Goal: Task Accomplishment & Management: Complete application form

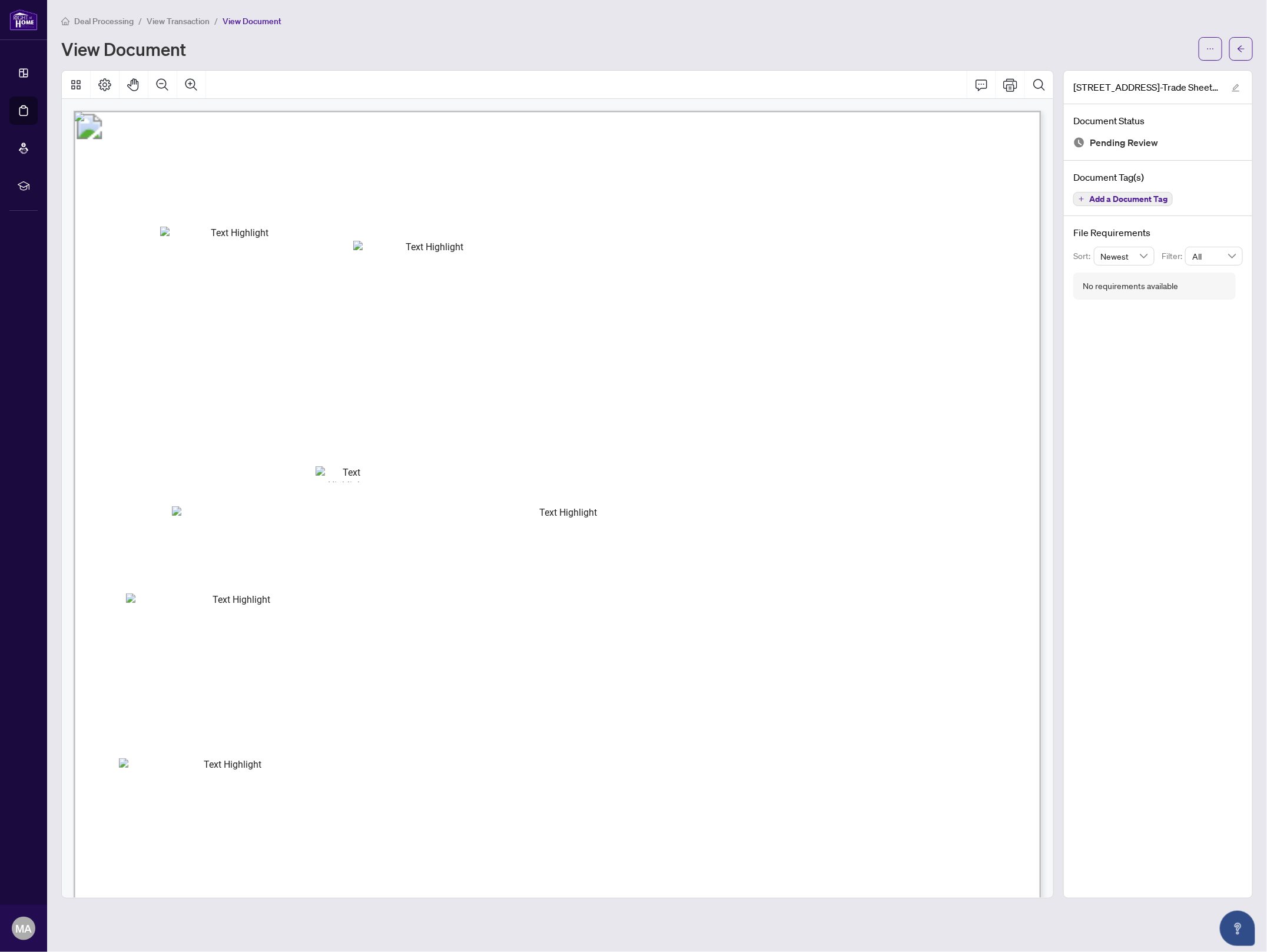
scroll to position [477, 0]
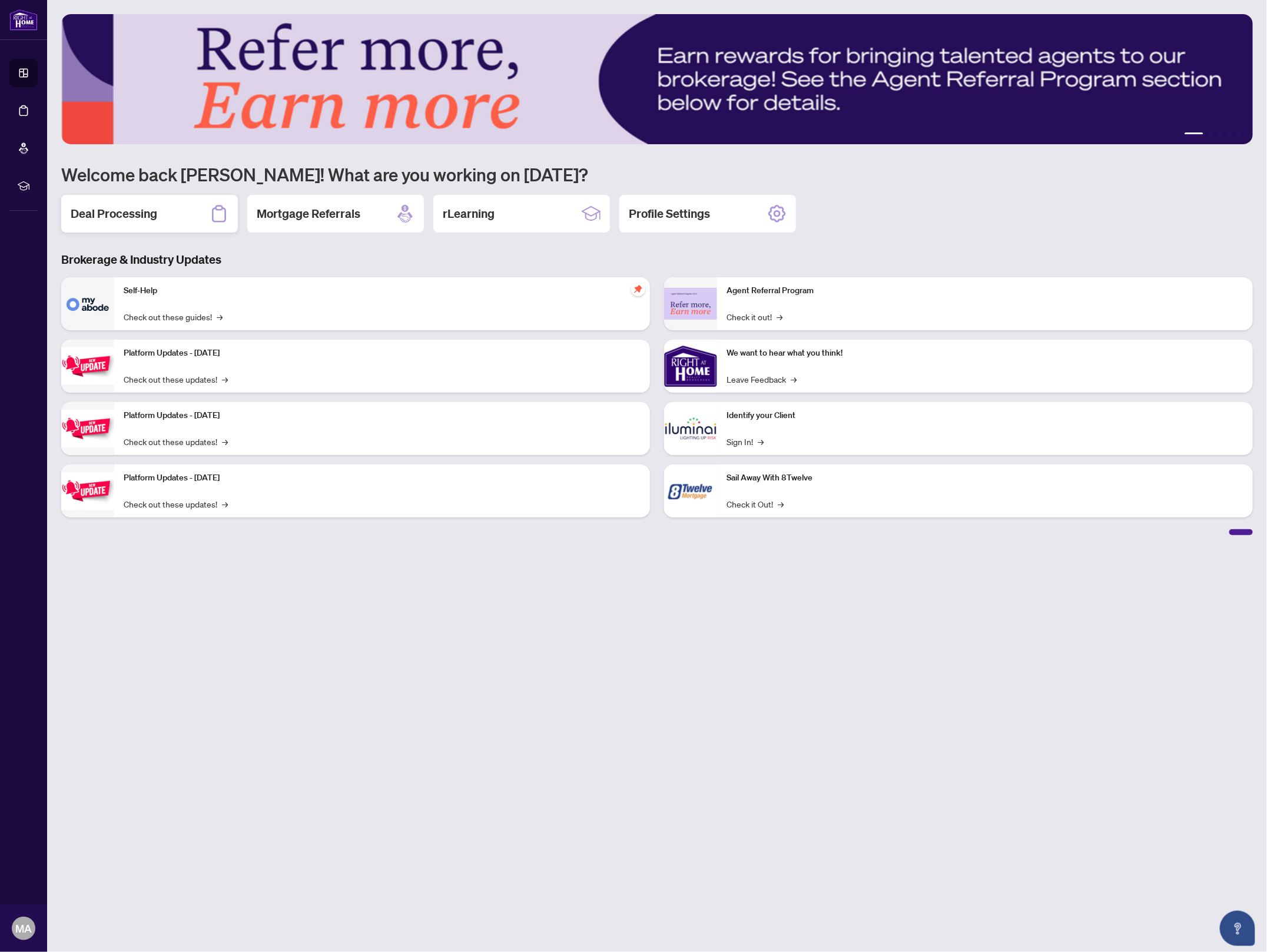
click at [136, 217] on h2 "Deal Processing" at bounding box center [114, 213] width 87 height 16
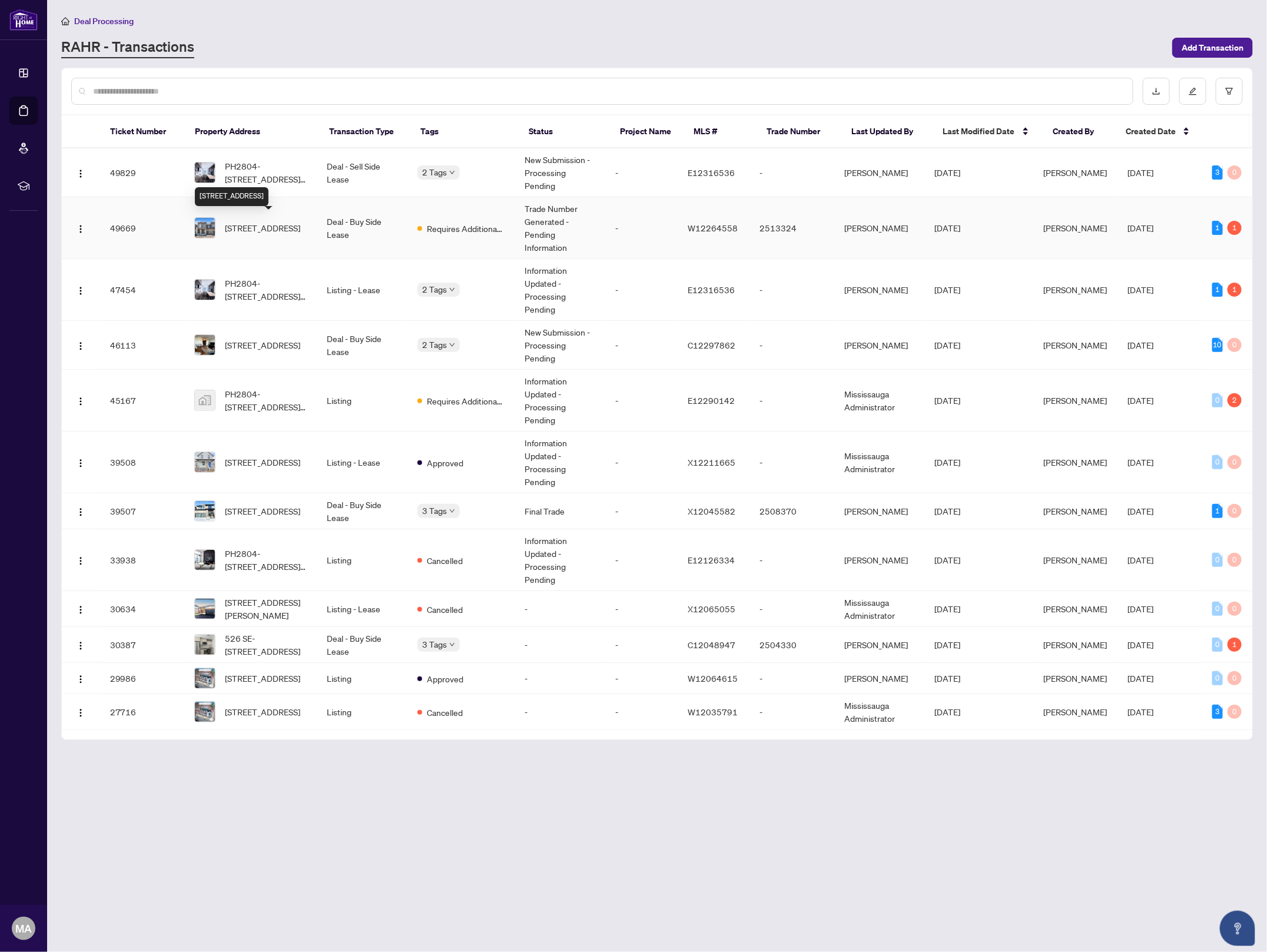
click at [266, 231] on span "1166 Tanbark Ave, Oakville, Ontario L6H 8C4, Canada" at bounding box center [262, 227] width 75 height 13
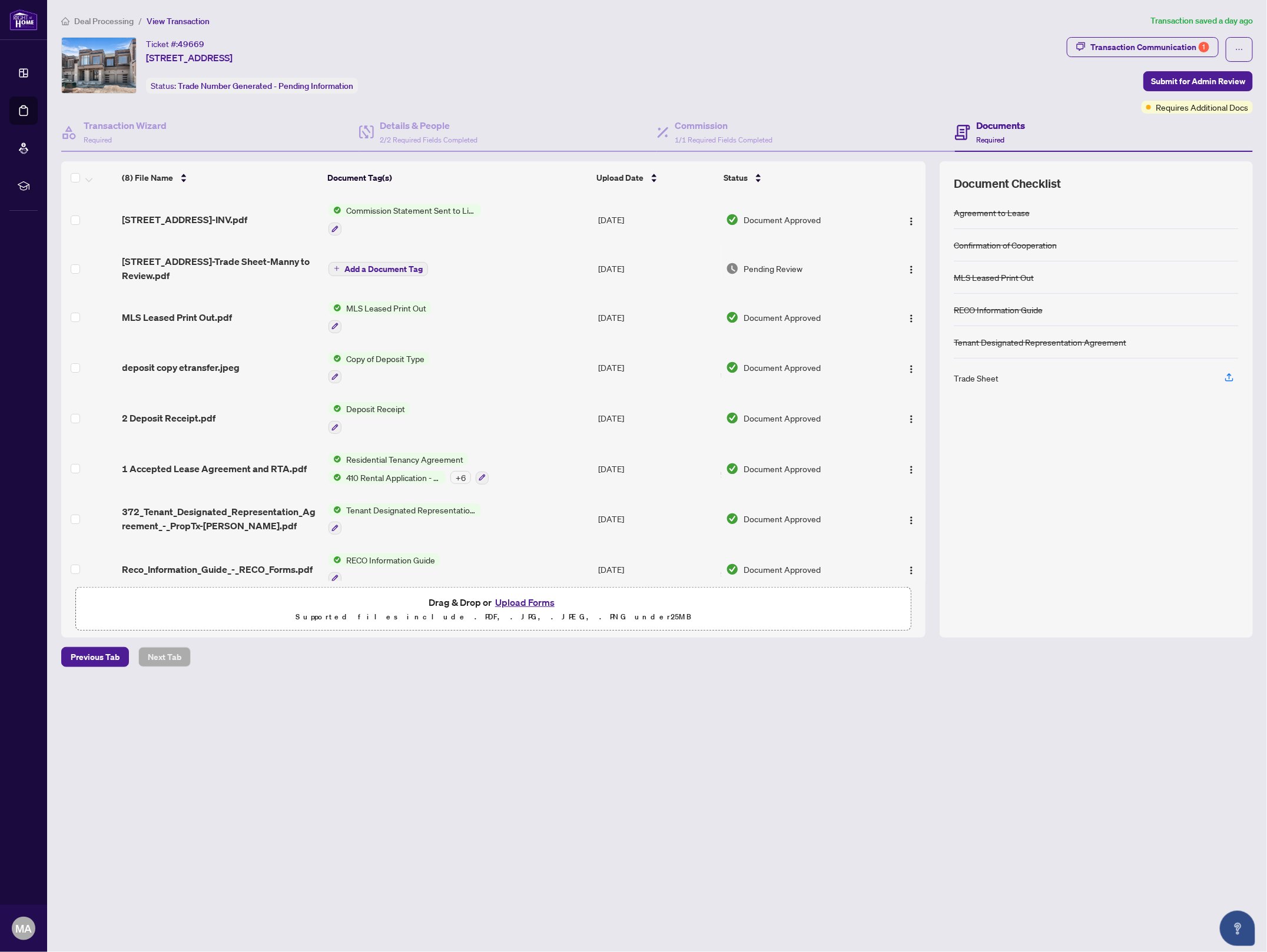
drag, startPoint x: 473, startPoint y: 588, endPoint x: 500, endPoint y: 604, distance: 31.4
click at [473, 593] on span "Drag & Drop or Upload Forms Supported files include .PDF, .JPG, .JPEG, .PNG und…" at bounding box center [493, 610] width 835 height 44
click at [527, 597] on button "Upload Forms" at bounding box center [525, 602] width 67 height 15
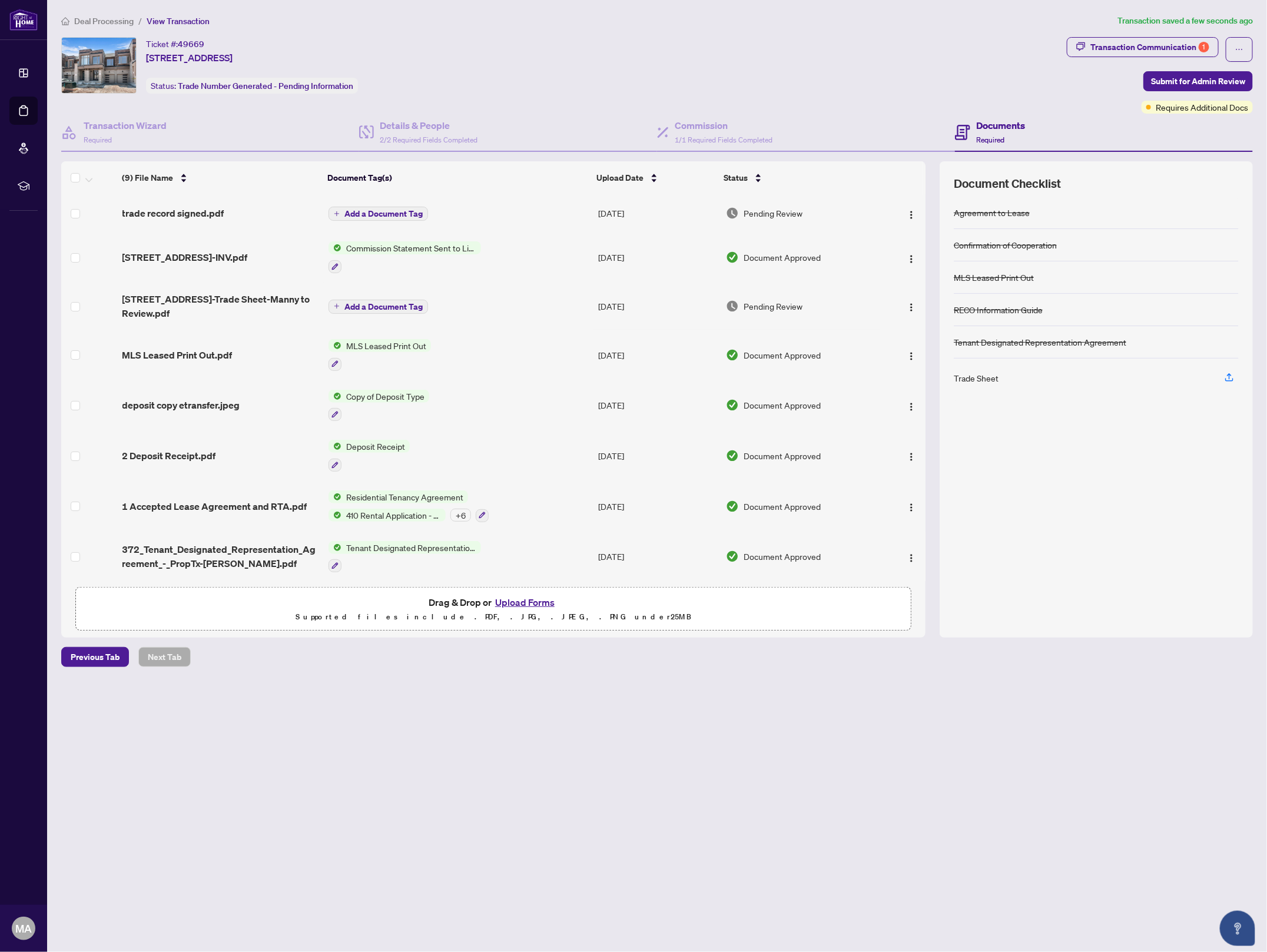
click at [379, 210] on span "Add a Document Tag" at bounding box center [383, 214] width 78 height 8
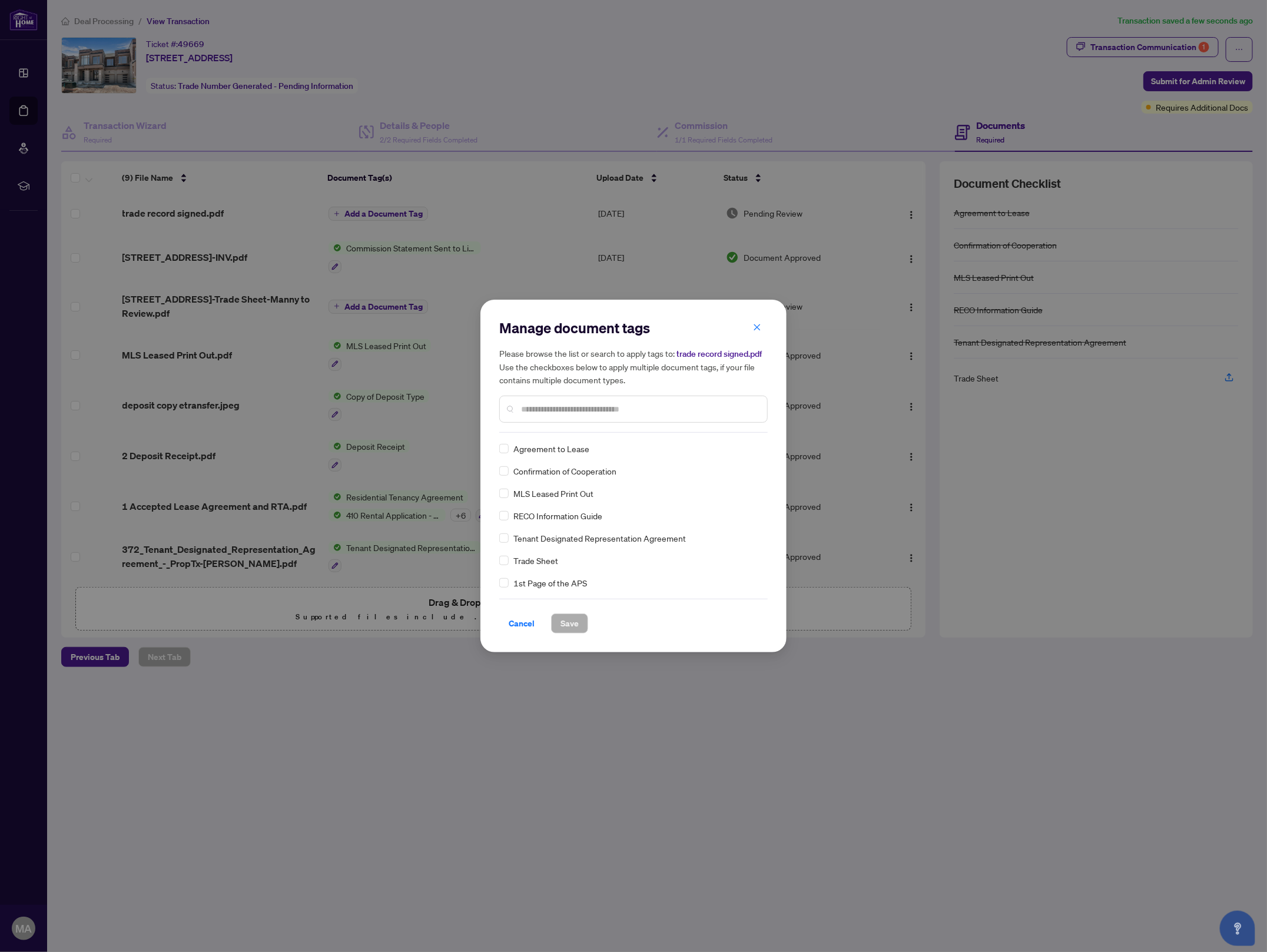
click at [584, 421] on div at bounding box center [633, 409] width 268 height 27
click at [595, 406] on input "text" at bounding box center [639, 409] width 237 height 13
type input "*****"
drag, startPoint x: 523, startPoint y: 446, endPoint x: 512, endPoint y: 449, distance: 11.4
click at [523, 446] on span "Trade Sheet" at bounding box center [536, 448] width 45 height 13
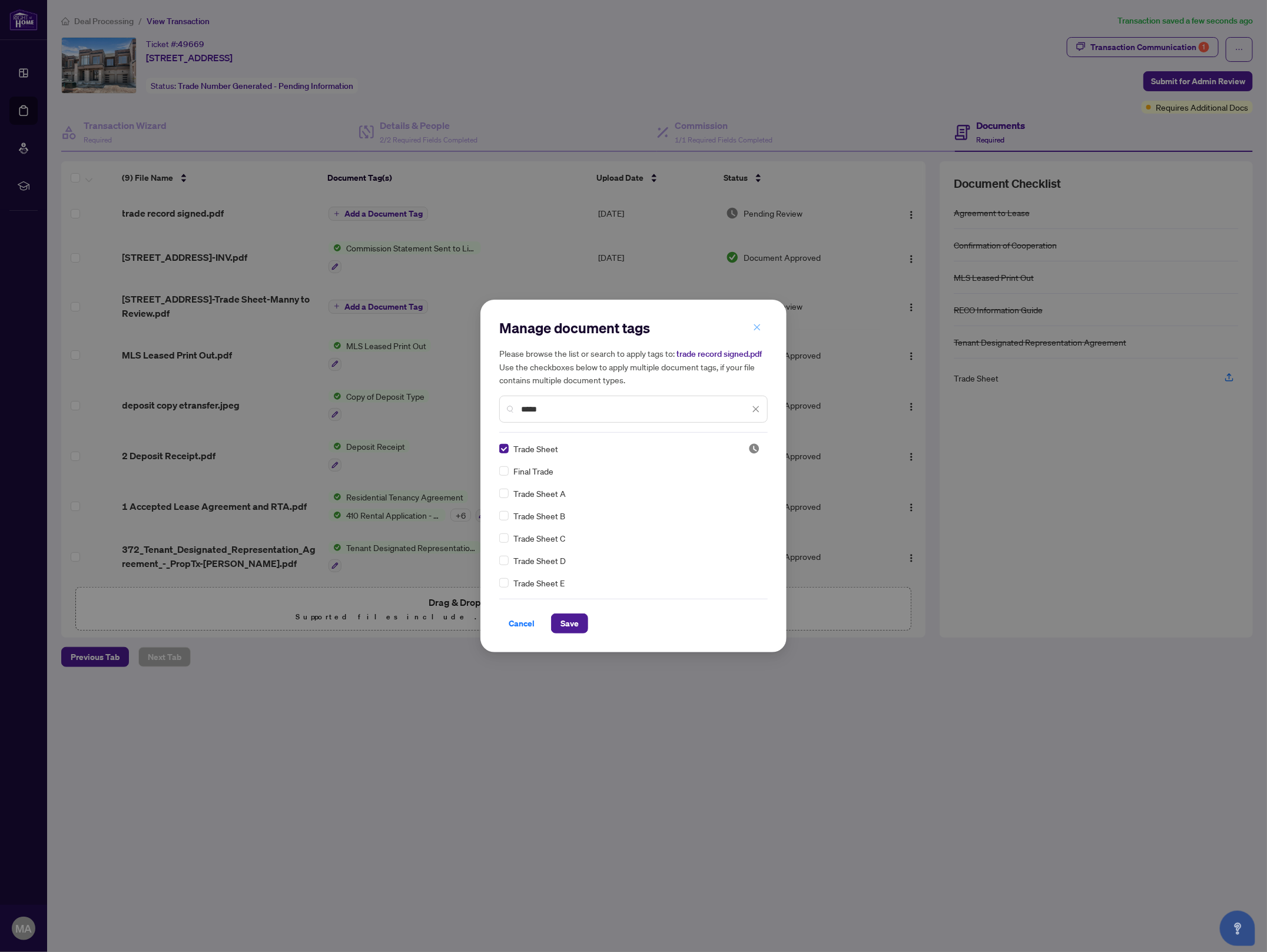
click at [749, 327] on button "button" at bounding box center [757, 327] width 24 height 20
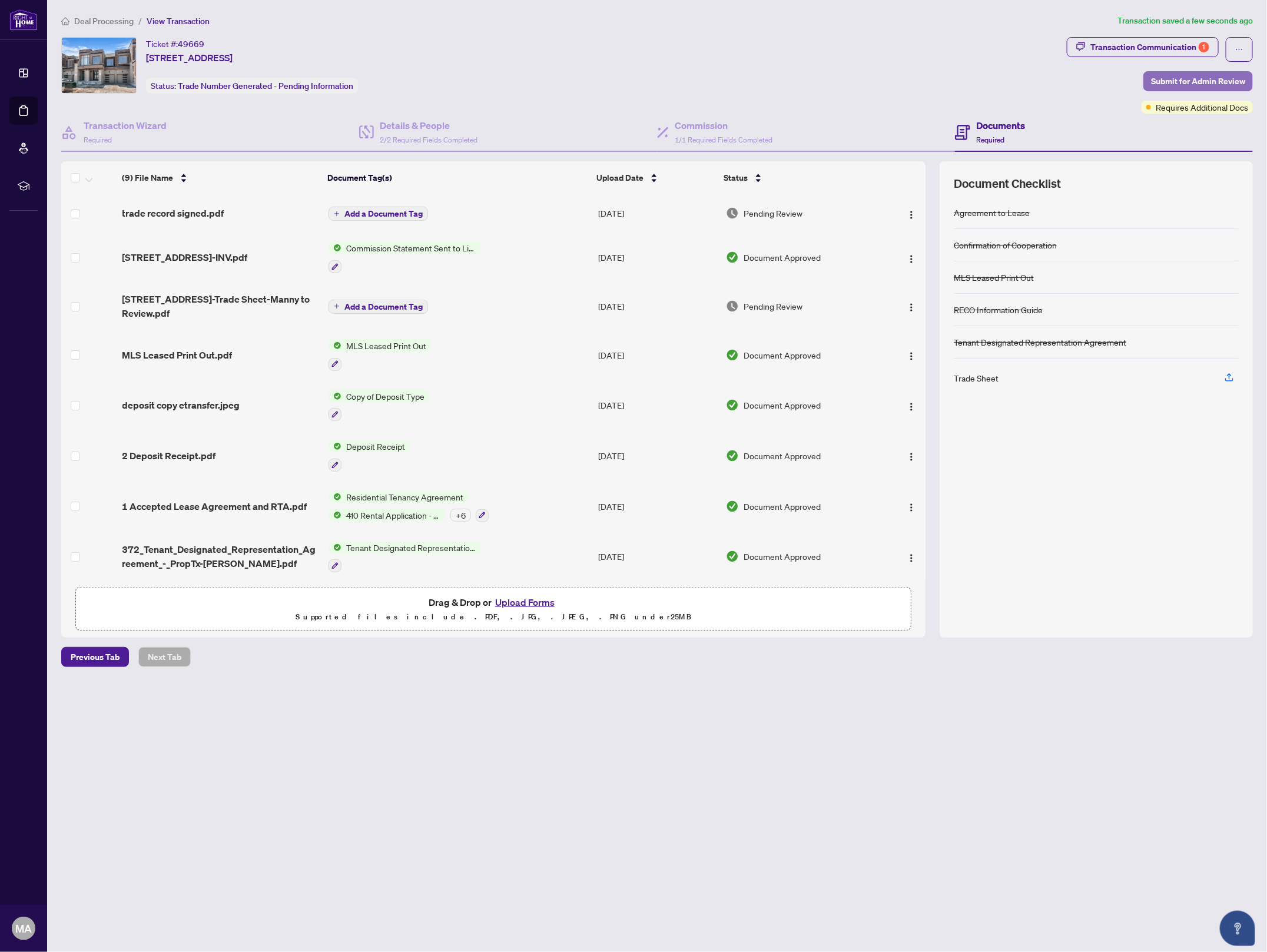
click at [1171, 78] on span "Submit for Admin Review" at bounding box center [1197, 81] width 94 height 19
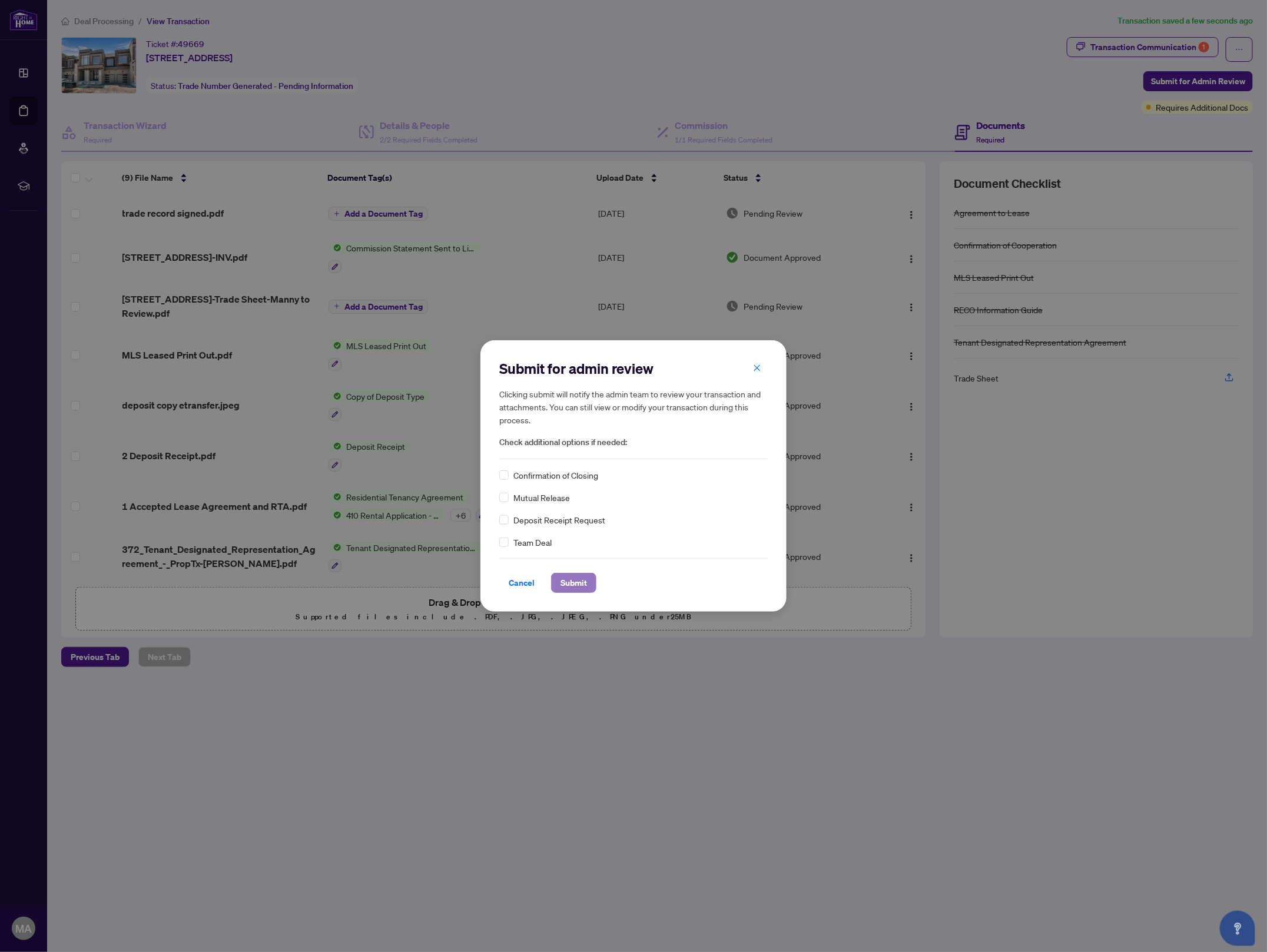
drag, startPoint x: 566, startPoint y: 579, endPoint x: 579, endPoint y: 578, distance: 13.0
click at [566, 579] on span "Submit" at bounding box center [574, 582] width 27 height 19
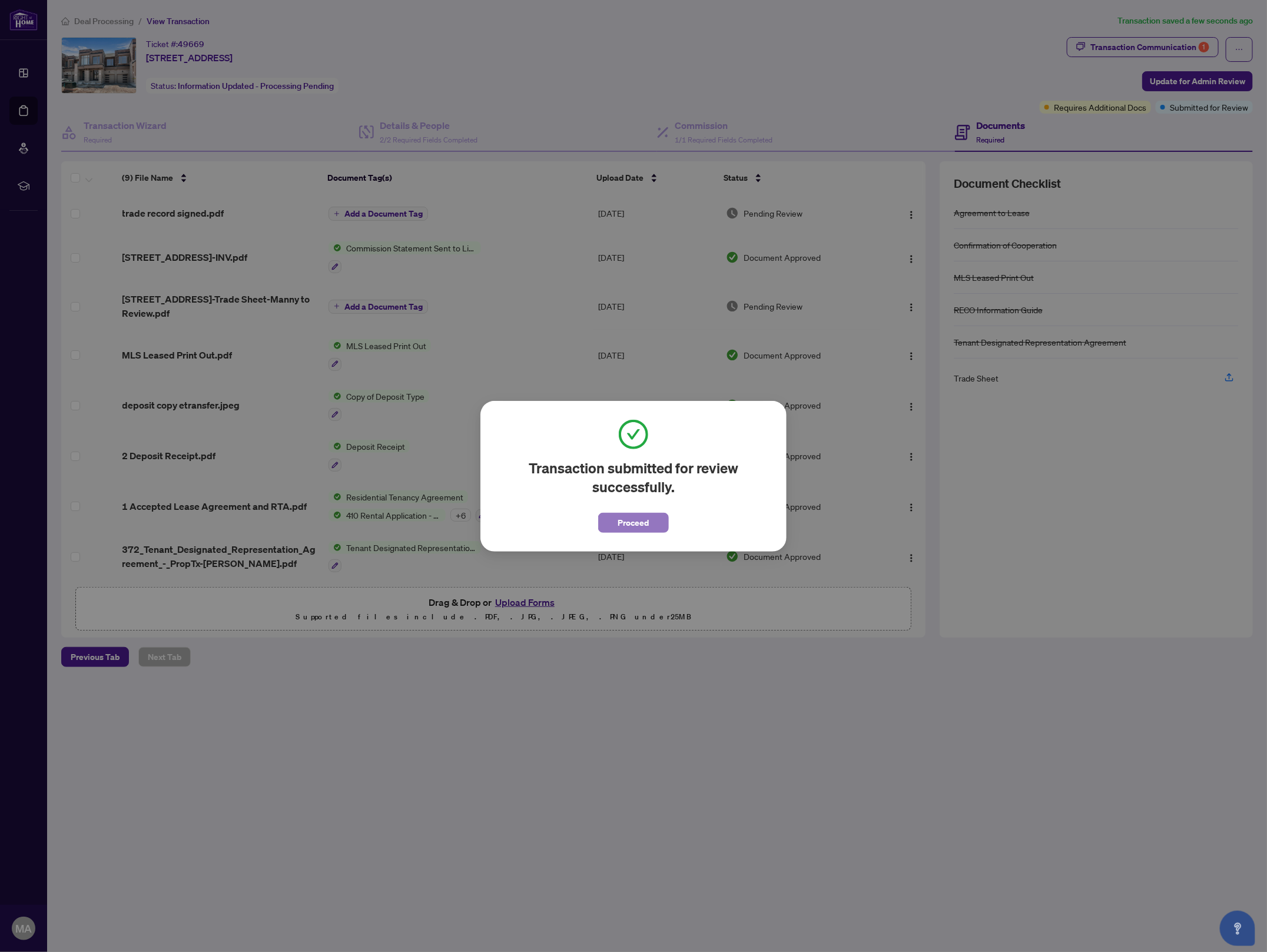
click at [611, 525] on button "Proceed" at bounding box center [633, 522] width 71 height 20
